Goal: Find contact information: Find contact information

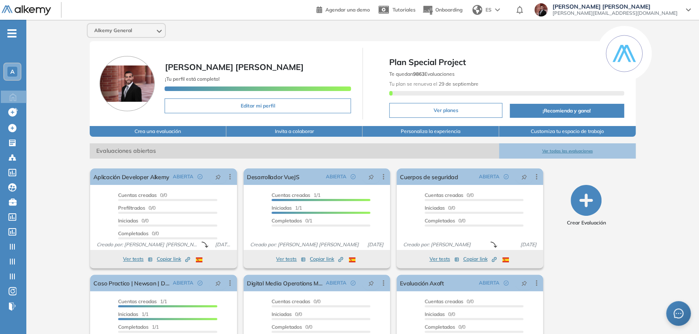
click at [14, 70] on span "A" at bounding box center [12, 71] width 4 height 7
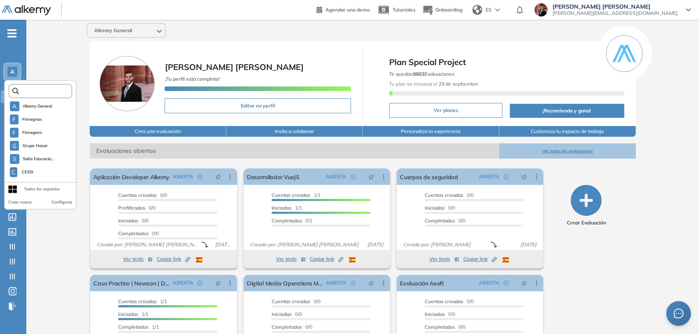
click at [57, 88] on input "text" at bounding box center [43, 91] width 48 height 6
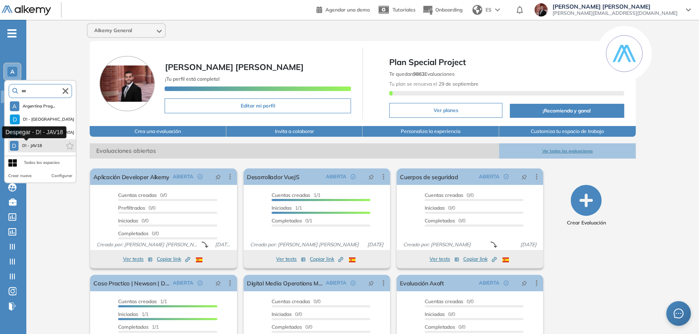
type input "***"
click at [42, 149] on span "D! - JAV18" at bounding box center [32, 145] width 21 height 7
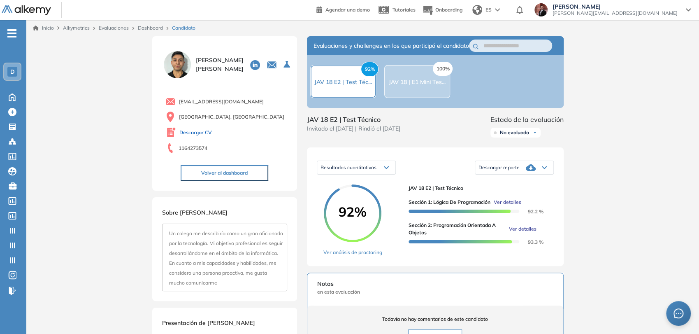
click at [209, 134] on link "Descargar CV" at bounding box center [195, 132] width 33 height 7
click at [252, 102] on span "thiagoexequielperez@gmail.com" at bounding box center [221, 101] width 85 height 7
drag, startPoint x: 254, startPoint y: 103, endPoint x: 175, endPoint y: 94, distance: 79.1
click at [175, 94] on div "thiagoexequielperez@gmail.com Buenos Aires, Argentina Descargar CV 1164273574" at bounding box center [224, 124] width 125 height 62
copy span "[EMAIL_ADDRESS][DOMAIN_NAME]"
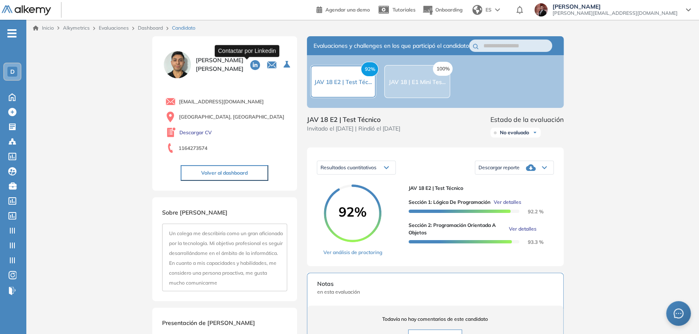
click at [250, 62] on icon at bounding box center [255, 65] width 10 height 10
drag, startPoint x: 232, startPoint y: 69, endPoint x: 194, endPoint y: 53, distance: 41.7
click at [194, 53] on div "Thiago Exequiel Perez" at bounding box center [224, 64] width 125 height 30
click at [201, 57] on span "Thiago Exequiel Perez" at bounding box center [220, 64] width 48 height 17
drag, startPoint x: 195, startPoint y: 55, endPoint x: 234, endPoint y: 74, distance: 43.8
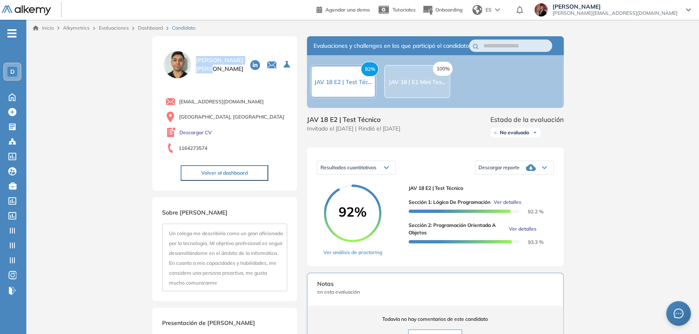
click at [234, 74] on div "Thiago Exequiel Perez" at bounding box center [224, 64] width 125 height 30
copy span "Thiago Exequiel Perez"
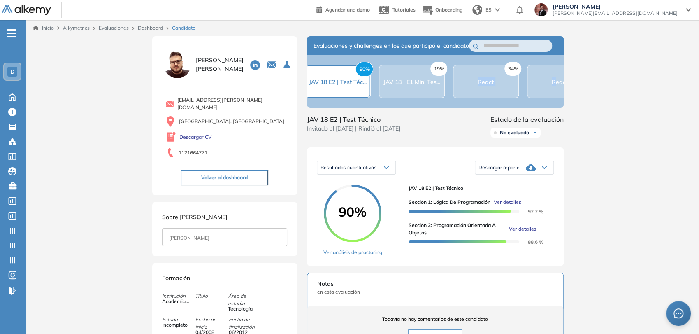
drag, startPoint x: 463, startPoint y: 112, endPoint x: 556, endPoint y: 104, distance: 93.3
click at [556, 104] on div "90% JAV 18 E2 | Test Téc... 19% JAV 18 | E1 Mini Tes... 34% React 65% React 0% …" at bounding box center [435, 81] width 257 height 53
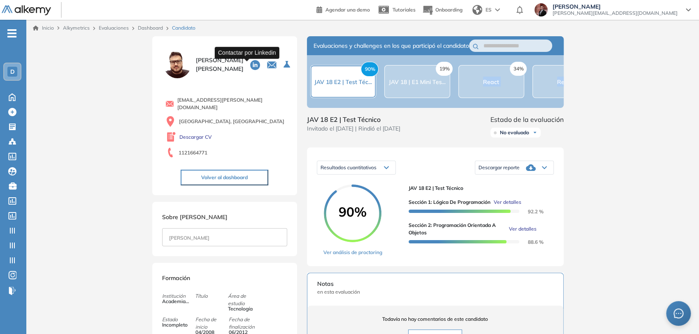
click at [250, 65] on icon at bounding box center [255, 65] width 10 height 10
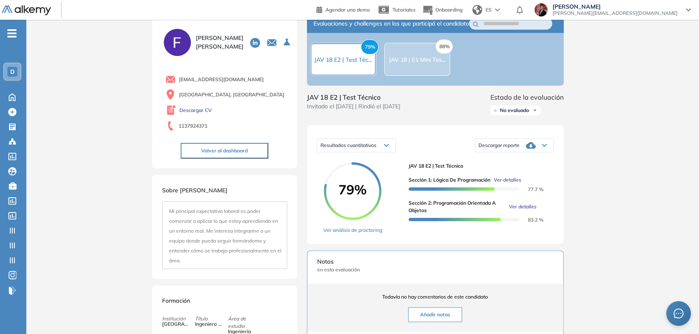
scroll to position [10, 0]
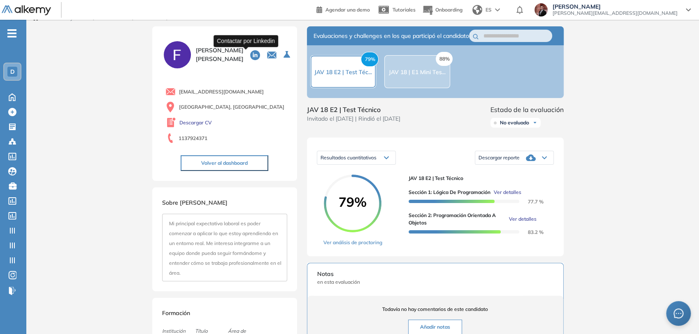
click at [250, 53] on icon at bounding box center [255, 55] width 10 height 10
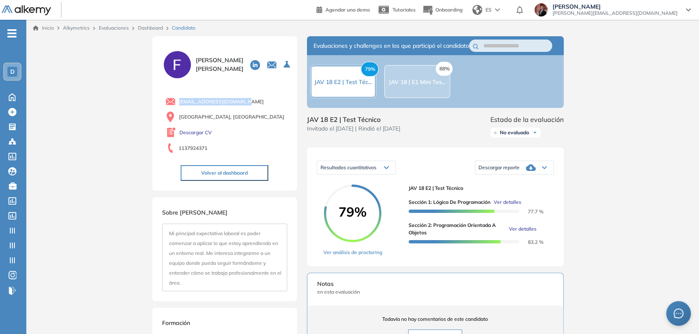
drag, startPoint x: 225, startPoint y: 98, endPoint x: 176, endPoint y: 100, distance: 49.0
click at [176, 100] on div "[EMAIL_ADDRESS][DOMAIN_NAME]" at bounding box center [226, 101] width 122 height 10
copy span "[EMAIL_ADDRESS][DOMAIN_NAME]"
click at [250, 67] on icon at bounding box center [255, 65] width 10 height 10
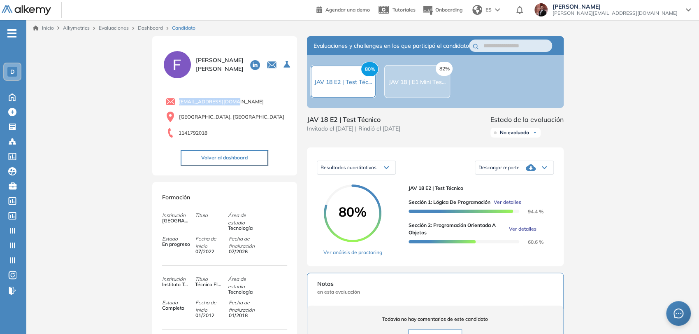
drag, startPoint x: 234, startPoint y: 102, endPoint x: 181, endPoint y: 63, distance: 65.3
click at [175, 97] on div "[EMAIL_ADDRESS][DOMAIN_NAME]" at bounding box center [226, 101] width 122 height 10
copy span "[EMAIL_ADDRESS][DOMAIN_NAME]"
click at [251, 63] on icon at bounding box center [255, 65] width 10 height 10
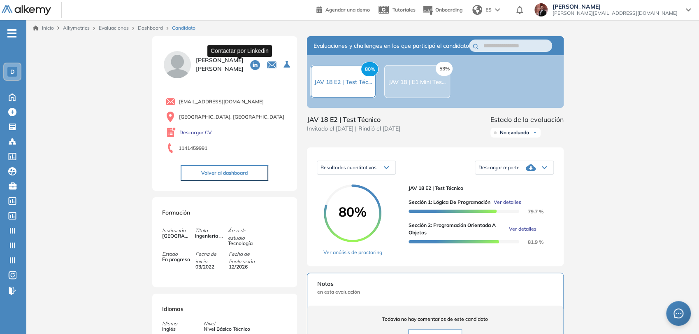
click at [250, 64] on icon at bounding box center [255, 65] width 10 height 10
drag, startPoint x: 248, startPoint y: 101, endPoint x: 173, endPoint y: 107, distance: 74.7
click at [173, 107] on div "taielmolina0101@gmail.com Buenos Aires, Argentina Descargar CV 1141459991" at bounding box center [224, 124] width 125 height 62
copy span "taielmolina0101@gmail.com"
click at [274, 107] on div "taielmolina0101@gmail.com Buenos Aires, Argentina Descargar CV 1141459991" at bounding box center [224, 124] width 125 height 62
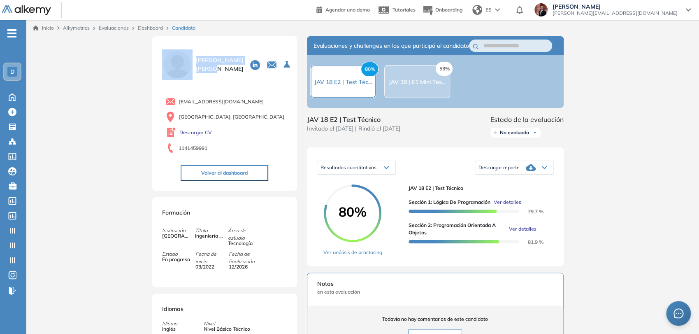
drag, startPoint x: 227, startPoint y: 63, endPoint x: 191, endPoint y: 60, distance: 35.9
click at [191, 60] on div "Taiel Molina" at bounding box center [224, 64] width 125 height 30
copy div "Taiel Molina"
click at [250, 67] on icon at bounding box center [255, 65] width 10 height 10
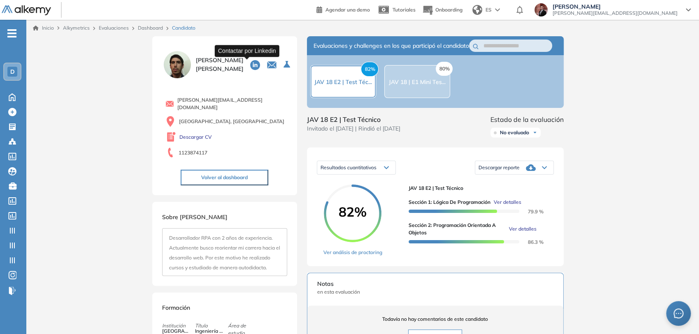
click at [250, 63] on icon at bounding box center [255, 65] width 10 height 10
drag, startPoint x: 239, startPoint y: 100, endPoint x: 177, endPoint y: 103, distance: 61.8
click at [177, 103] on div "[PERSON_NAME][EMAIL_ADDRESS][DOMAIN_NAME]" at bounding box center [226, 103] width 122 height 15
copy span "[PERSON_NAME][EMAIL_ADDRESS][DOMAIN_NAME]"
click at [250, 63] on icon at bounding box center [255, 65] width 10 height 10
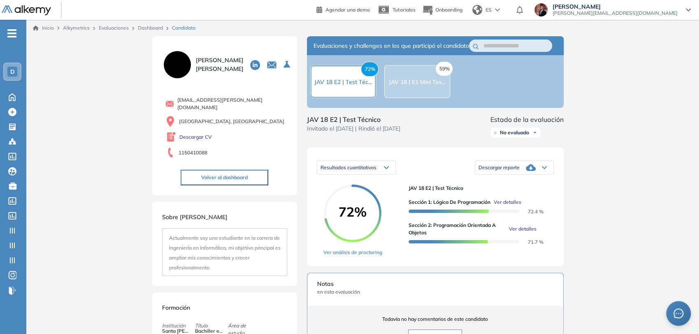
click at [362, 264] on div "Resultados cuantitativos Resultados cuantitativos Resultados relativos Descarga…" at bounding box center [435, 206] width 257 height 119
click at [361, 256] on link "Ver análisis de proctoring" at bounding box center [352, 252] width 59 height 7
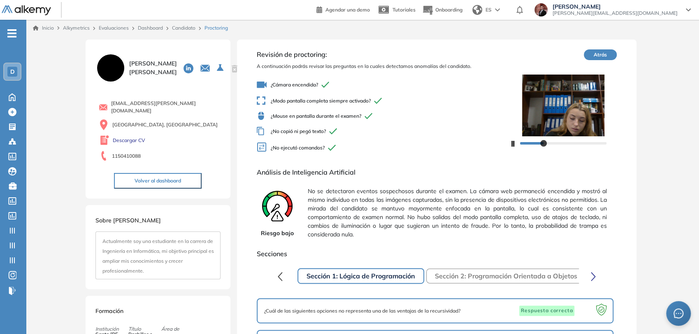
click at [605, 52] on button "Atrás" at bounding box center [600, 54] width 33 height 11
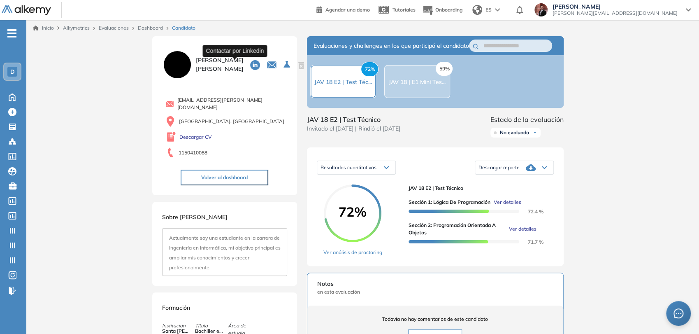
click at [250, 62] on icon at bounding box center [255, 65] width 10 height 10
drag, startPoint x: 249, startPoint y: 100, endPoint x: 177, endPoint y: 105, distance: 72.2
click at [177, 105] on div "catarina.valdatta@gmail.com" at bounding box center [226, 103] width 122 height 15
copy span "catarina.valdatta@gmail.com"
click at [209, 133] on link "Descargar CV" at bounding box center [195, 136] width 33 height 7
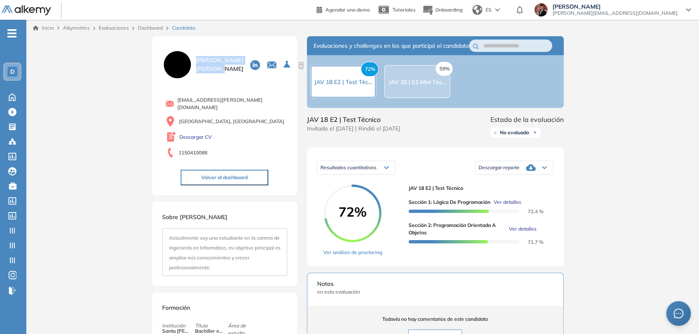
drag, startPoint x: 221, startPoint y: 73, endPoint x: 194, endPoint y: 55, distance: 32.2
click at [194, 57] on div "Catarina Valdatta" at bounding box center [224, 64] width 125 height 30
copy span "Catarina Valdatta"
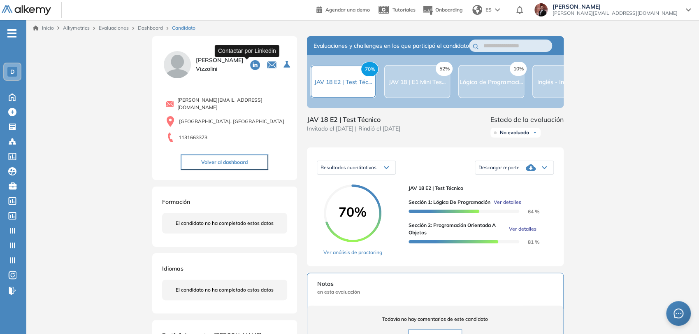
click at [250, 67] on icon at bounding box center [255, 65] width 10 height 10
drag, startPoint x: 221, startPoint y: 69, endPoint x: 196, endPoint y: 57, distance: 27.2
click at [196, 57] on span "[PERSON_NAME]" at bounding box center [220, 64] width 48 height 17
copy span "[PERSON_NAME]"
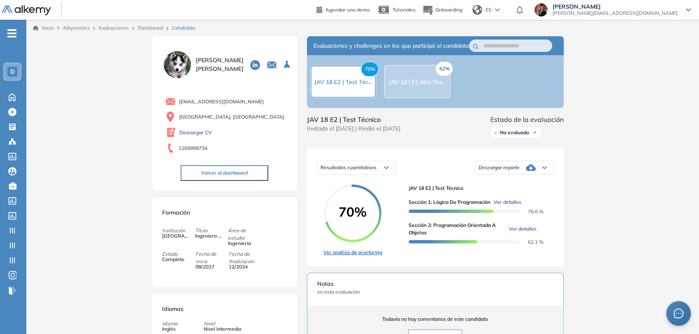
click at [358, 256] on link "Ver análisis de proctoring" at bounding box center [352, 252] width 59 height 7
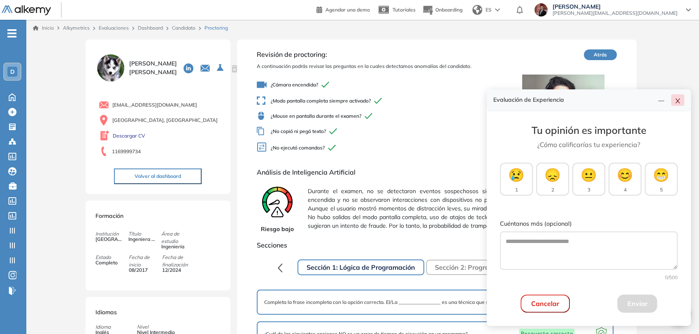
click at [678, 103] on icon "close" at bounding box center [677, 101] width 7 height 7
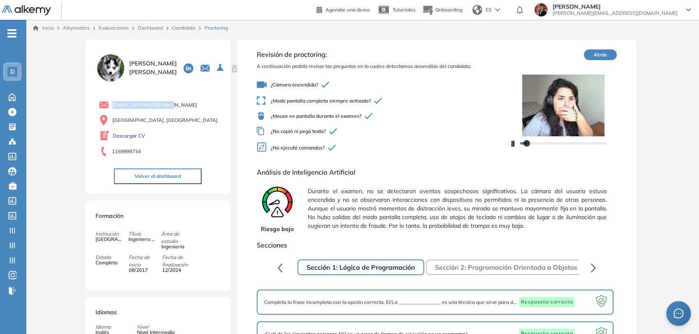
drag, startPoint x: 168, startPoint y: 106, endPoint x: 109, endPoint y: 105, distance: 59.3
click at [109, 105] on div "dailinvela@gmail.com" at bounding box center [160, 105] width 122 height 10
copy span "dailinvela@gmail.com"
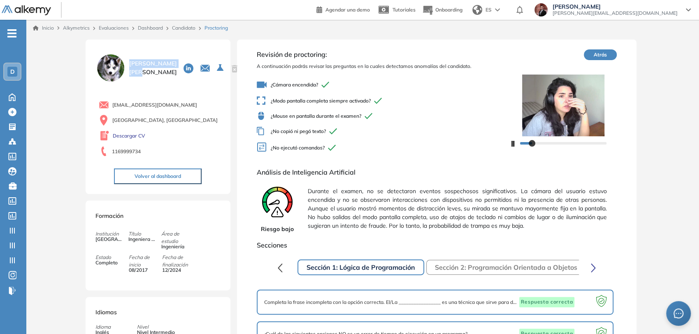
drag, startPoint x: 154, startPoint y: 72, endPoint x: 129, endPoint y: 60, distance: 27.8
click at [129, 60] on span "Daniela Ailin Vela" at bounding box center [153, 67] width 48 height 17
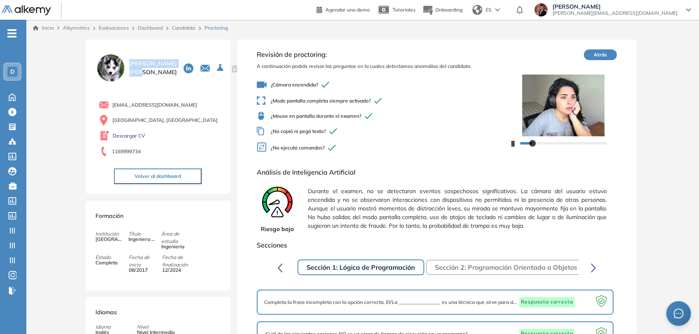
copy span "Daniela Ailin Vela"
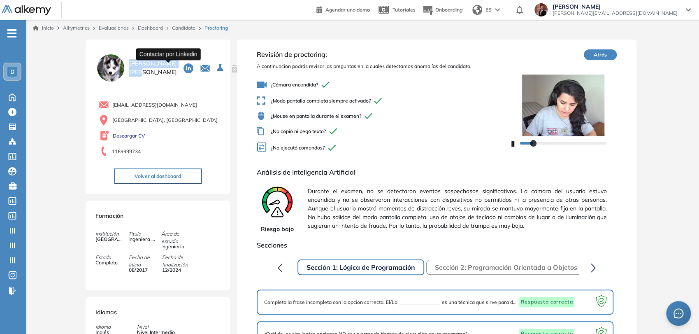
click at [184, 63] on icon at bounding box center [189, 68] width 10 height 10
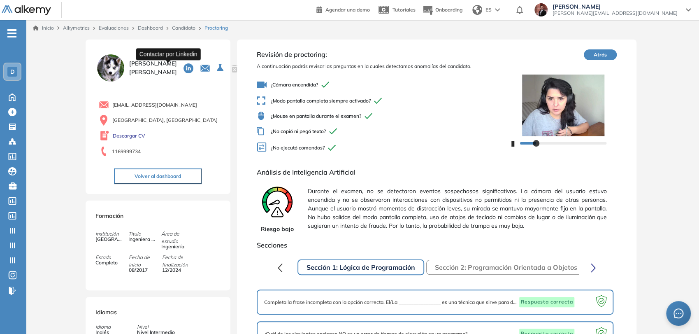
click at [188, 87] on div "Daniela Ailin Vela dailinvela@gmail.com Buenos Aires, Argentina Descargar CV 11…" at bounding box center [157, 116] width 125 height 135
click at [184, 71] on icon at bounding box center [189, 68] width 10 height 10
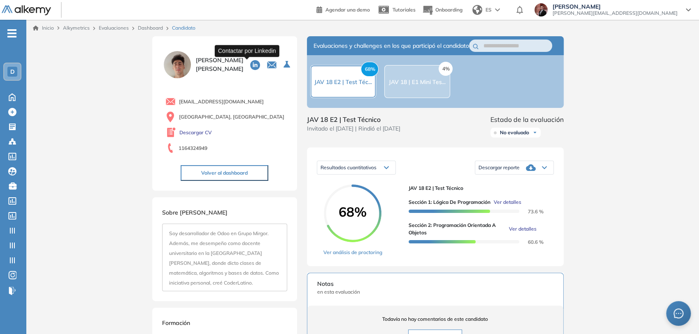
click at [250, 63] on icon at bounding box center [255, 65] width 10 height 10
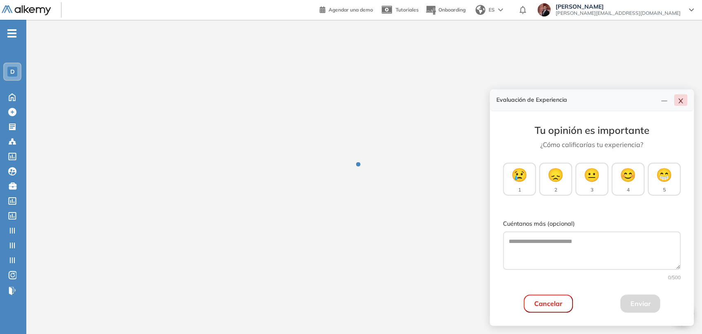
click at [683, 103] on icon "close" at bounding box center [681, 101] width 7 height 7
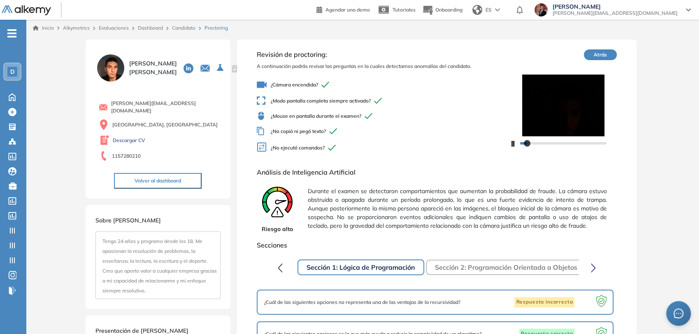
click at [541, 142] on div at bounding box center [563, 142] width 86 height 5
click at [182, 174] on button "Volver al dashboard" at bounding box center [158, 181] width 88 height 16
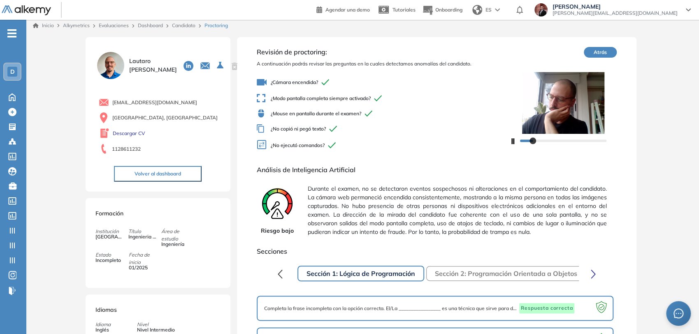
scroll to position [46, 0]
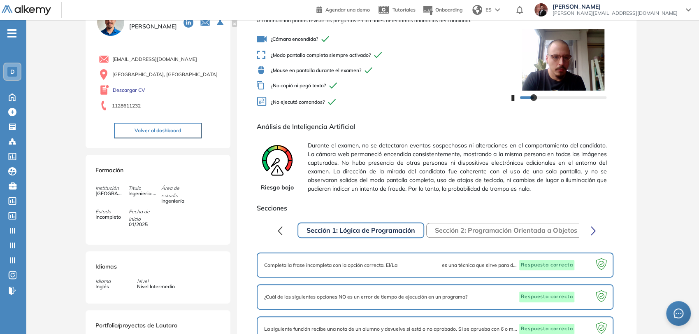
click at [185, 132] on button "Volver al dashboard" at bounding box center [158, 131] width 88 height 16
